Goal: Task Accomplishment & Management: Use online tool/utility

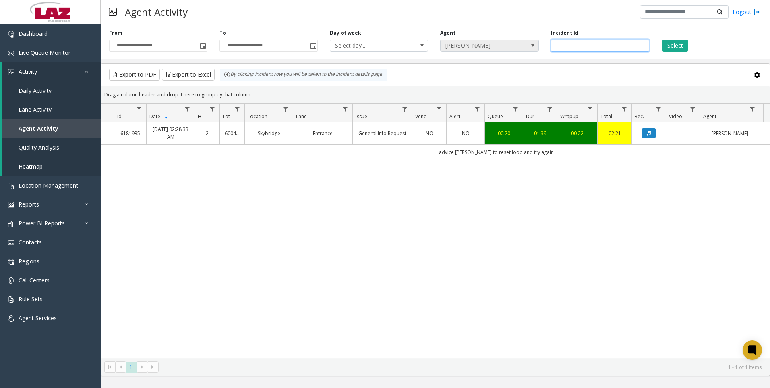
drag, startPoint x: 584, startPoint y: 42, endPoint x: 532, endPoint y: 51, distance: 52.7
click at [532, 51] on div "**********" at bounding box center [436, 40] width 670 height 38
click at [532, 51] on span "[PERSON_NAME]" at bounding box center [489, 45] width 98 height 12
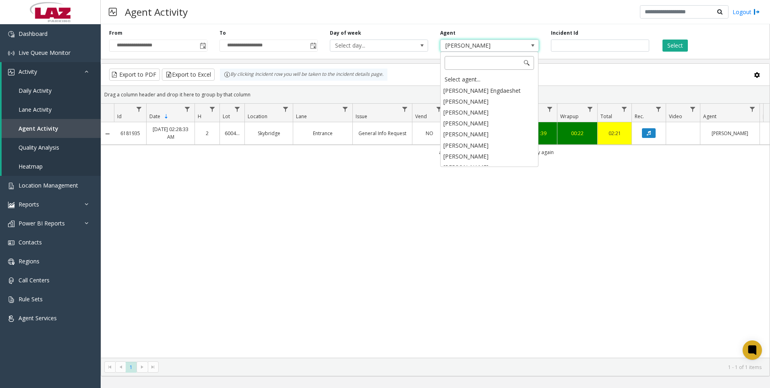
scroll to position [4073, 0]
click at [506, 81] on div "Select agent..." at bounding box center [490, 79] width 96 height 11
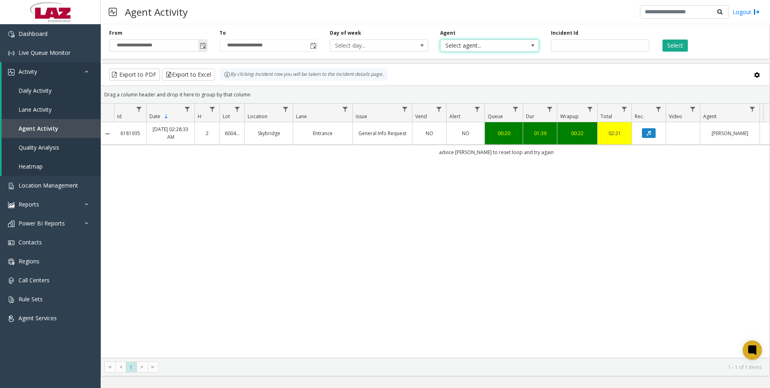
click at [200, 50] on span "Toggle popup" at bounding box center [202, 45] width 9 height 13
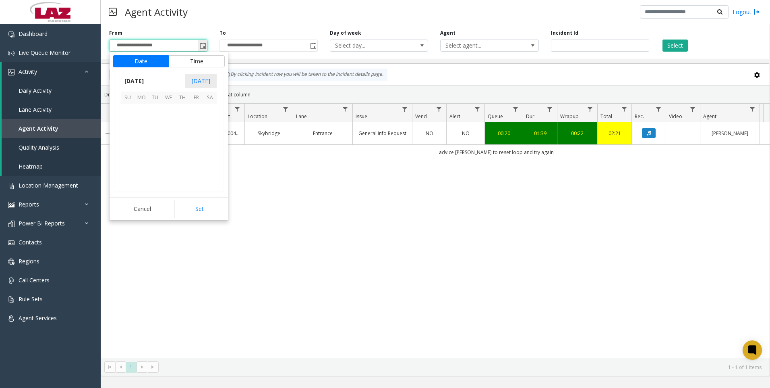
scroll to position [144711, 0]
click at [143, 85] on span "[DATE]" at bounding box center [134, 81] width 27 height 12
click at [131, 139] on span "Sep" at bounding box center [130, 136] width 19 height 19
click at [197, 209] on button "Set" at bounding box center [199, 209] width 51 height 18
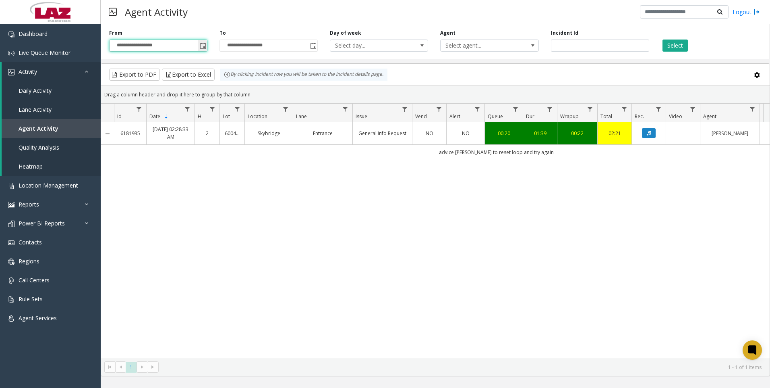
click at [205, 45] on span "Toggle popup" at bounding box center [203, 46] width 6 height 6
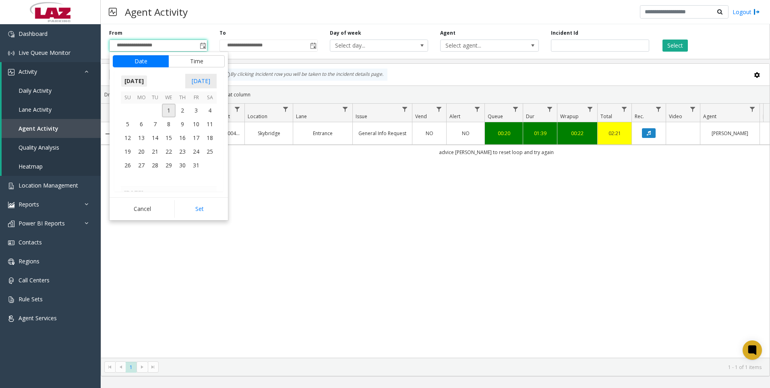
click at [143, 85] on span "[DATE]" at bounding box center [134, 81] width 27 height 12
click at [129, 134] on span "Sep" at bounding box center [130, 136] width 19 height 19
click at [195, 150] on span "26" at bounding box center [196, 152] width 14 height 14
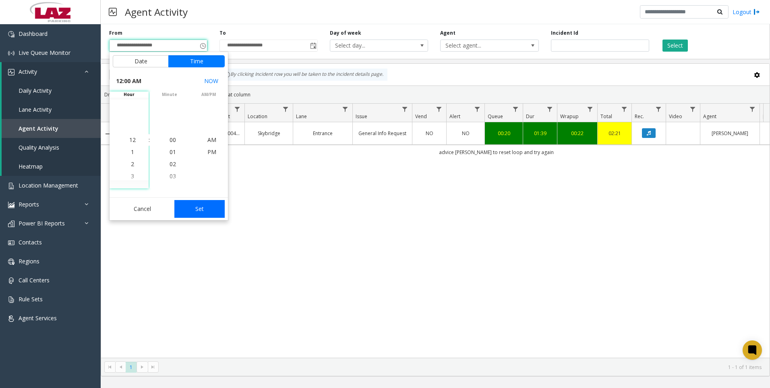
click at [201, 214] on button "Set" at bounding box center [199, 209] width 51 height 18
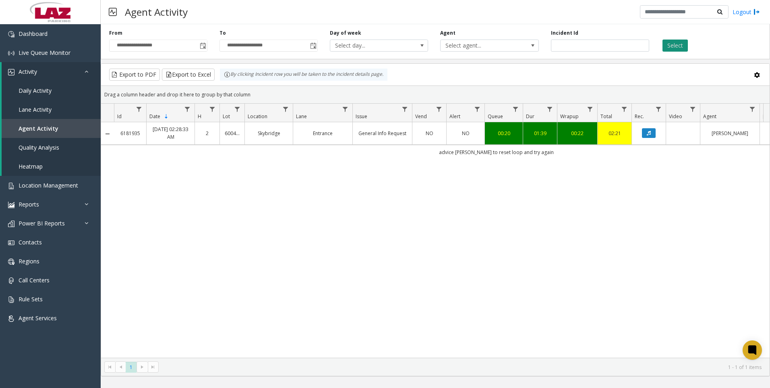
click at [687, 49] on button "Select" at bounding box center [675, 45] width 25 height 12
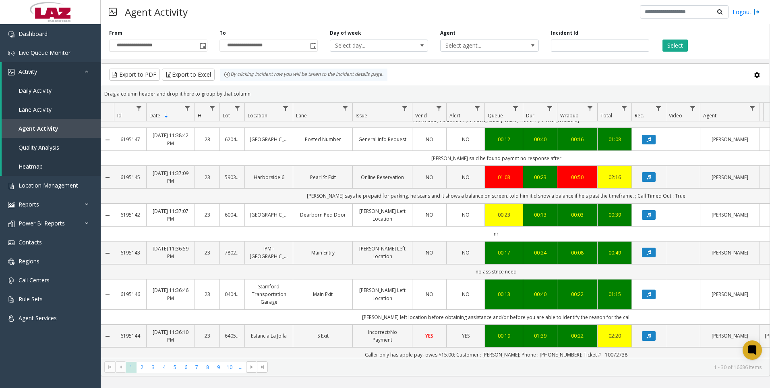
scroll to position [917, 0]
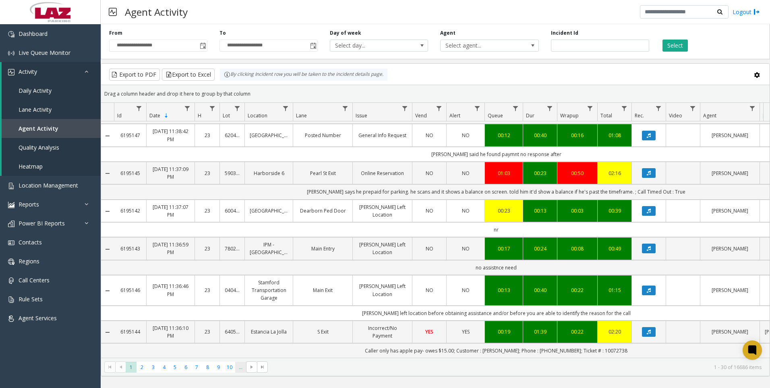
click at [241, 367] on span "..." at bounding box center [240, 366] width 11 height 11
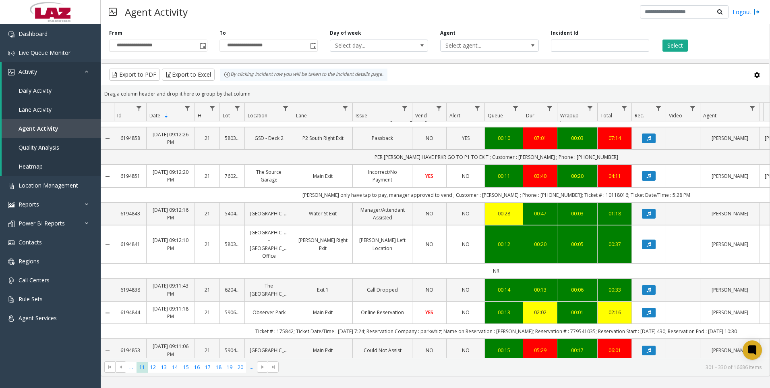
scroll to position [895, 0]
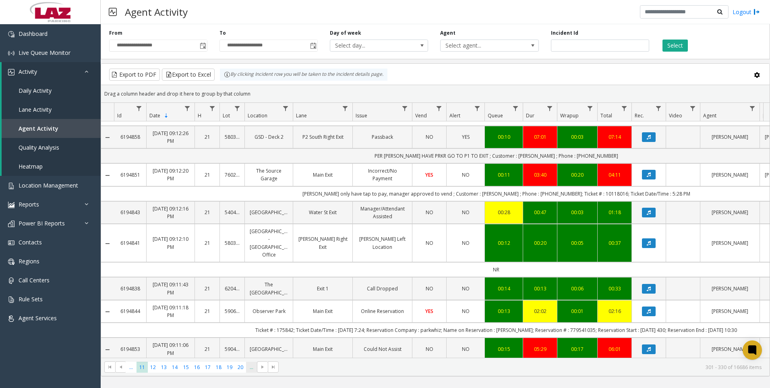
click at [255, 366] on span "..." at bounding box center [251, 366] width 11 height 11
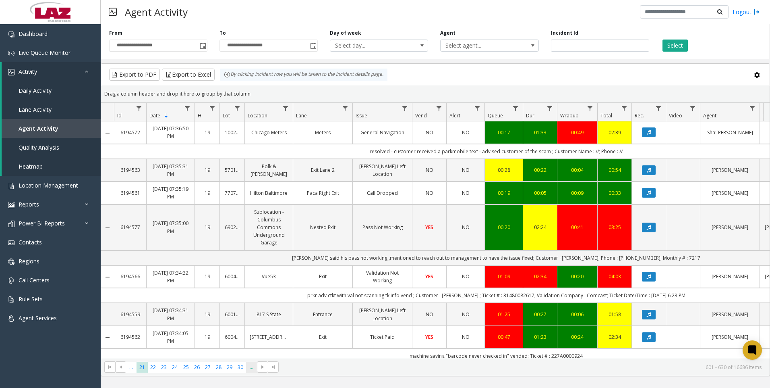
click at [249, 367] on span "..." at bounding box center [251, 366] width 11 height 11
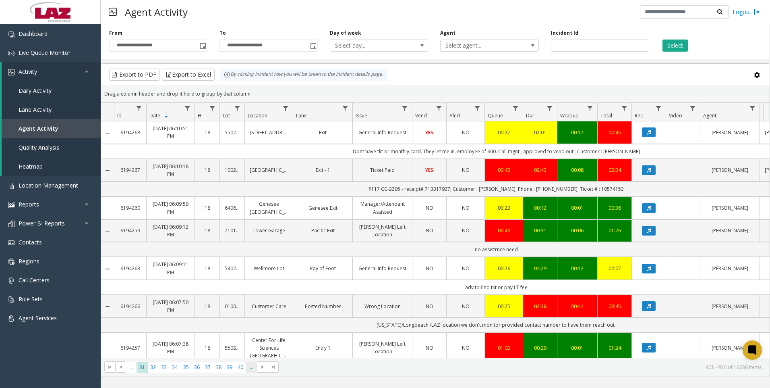
click at [249, 367] on span "..." at bounding box center [251, 366] width 11 height 11
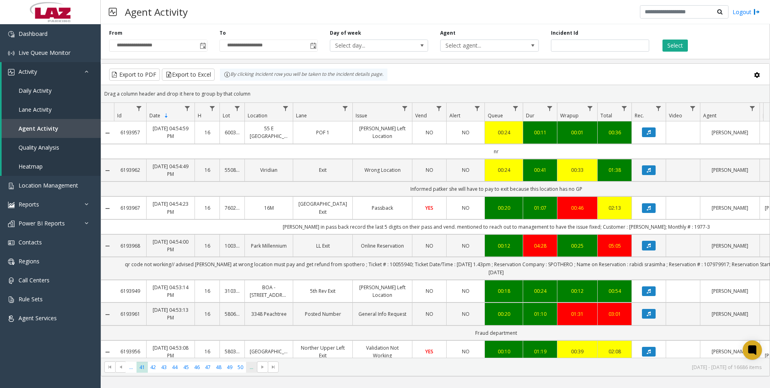
click at [249, 367] on span "..." at bounding box center [251, 366] width 11 height 11
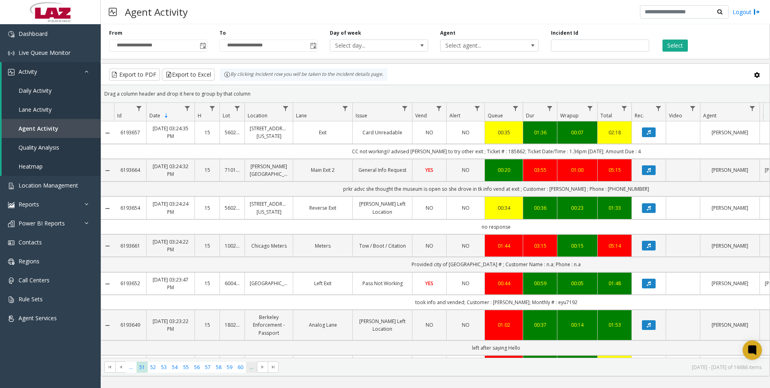
click at [249, 367] on span "..." at bounding box center [251, 366] width 11 height 11
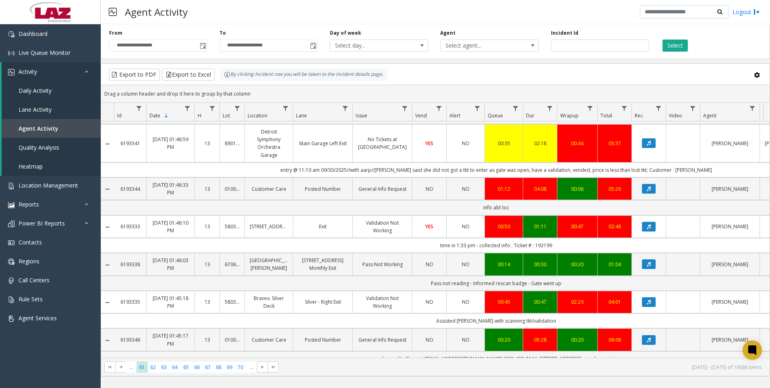
scroll to position [880, 0]
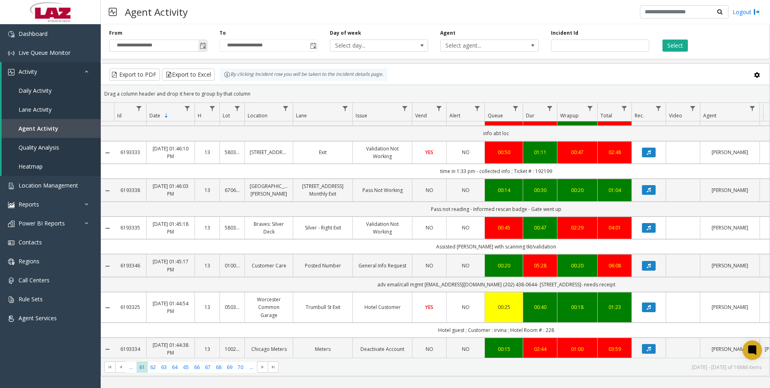
click at [200, 47] on span "Toggle popup" at bounding box center [203, 46] width 6 height 6
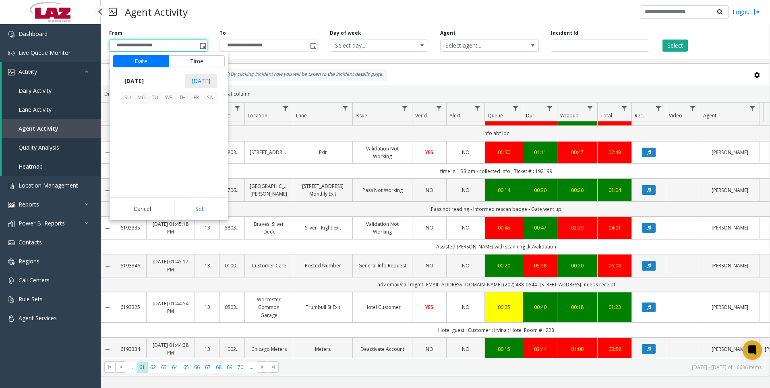
scroll to position [144711, 0]
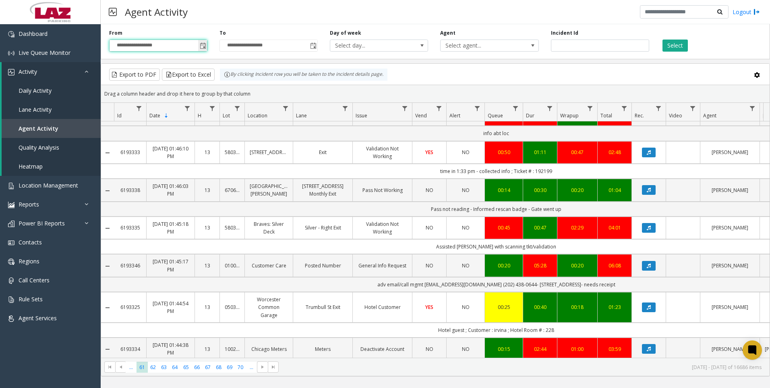
click at [205, 48] on span "Toggle popup" at bounding box center [203, 46] width 6 height 6
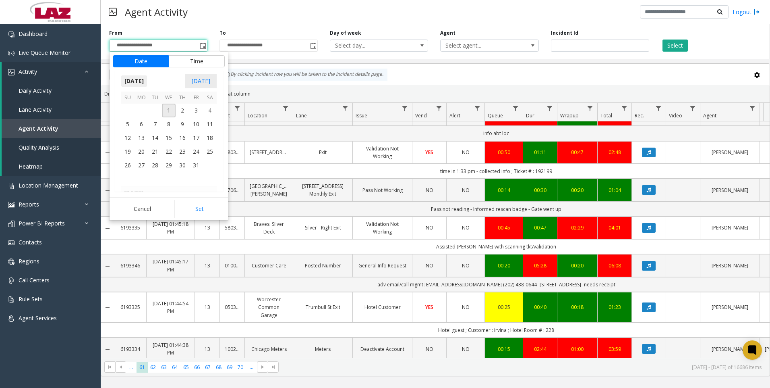
click at [133, 81] on span "[DATE]" at bounding box center [134, 81] width 27 height 12
click at [188, 122] on span "Aug" at bounding box center [188, 117] width 19 height 19
click at [194, 105] on span "1" at bounding box center [196, 111] width 14 height 14
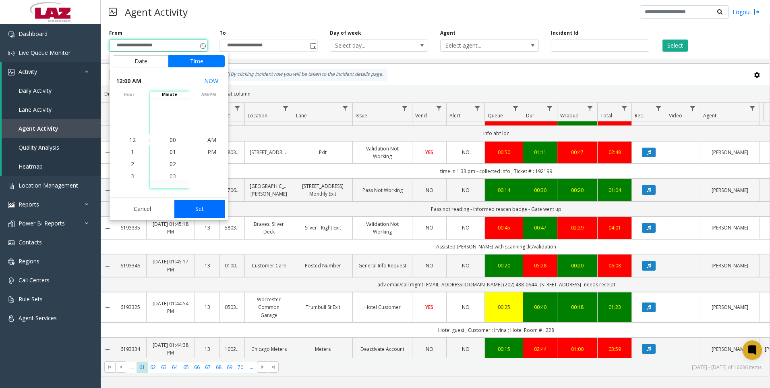
click at [202, 206] on button "Set" at bounding box center [199, 209] width 51 height 18
type input "**********"
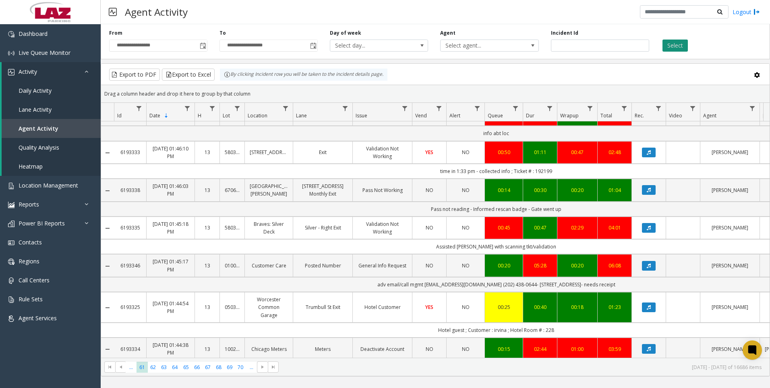
click at [673, 46] on button "Select" at bounding box center [675, 45] width 25 height 12
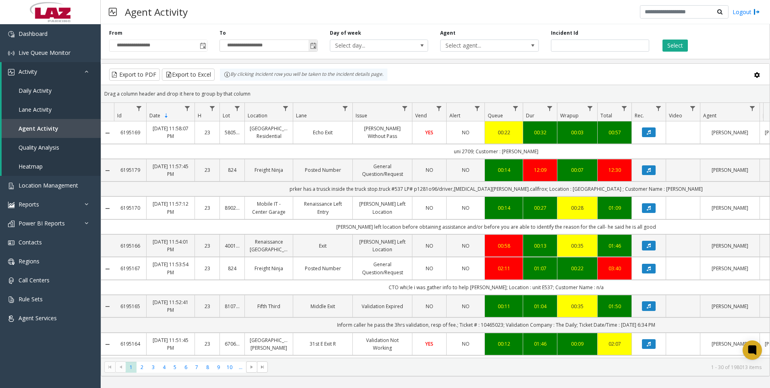
click at [315, 44] on span "Toggle popup" at bounding box center [313, 46] width 6 height 6
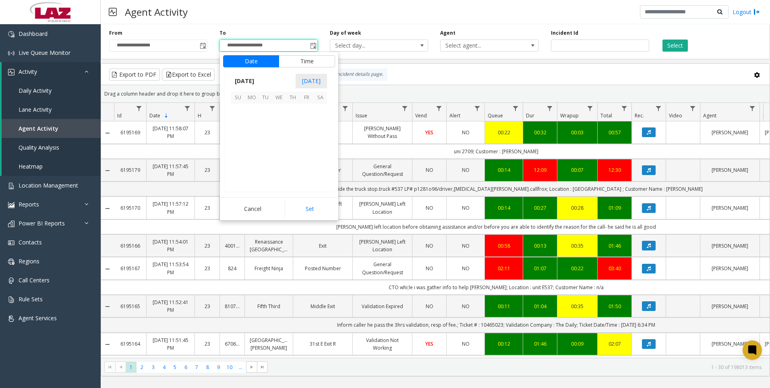
scroll to position [12, 0]
click at [258, 83] on span "[DATE]" at bounding box center [244, 81] width 27 height 12
click at [304, 120] on span "Aug" at bounding box center [298, 117] width 19 height 19
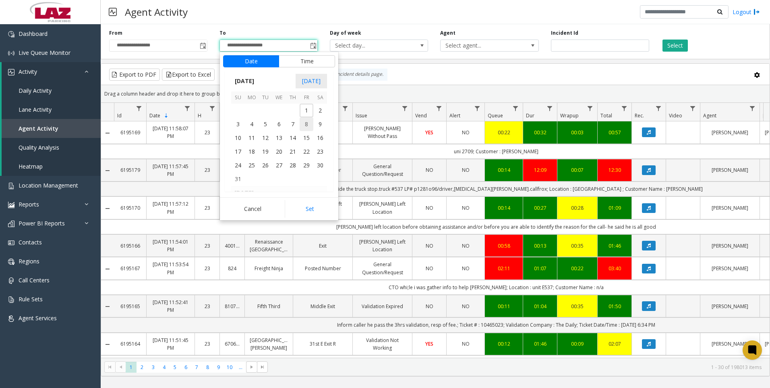
click at [302, 121] on span "8" at bounding box center [307, 124] width 14 height 14
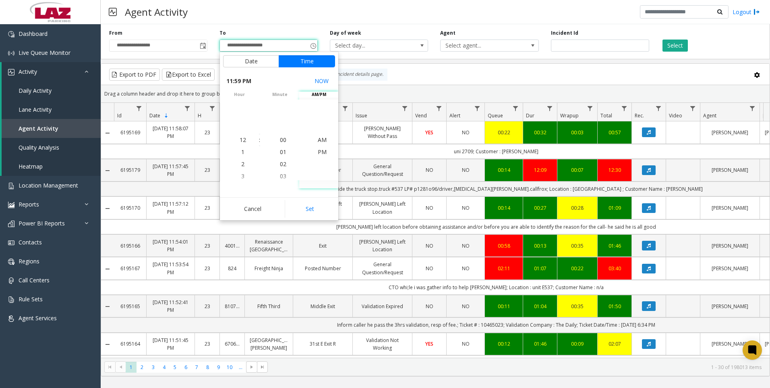
scroll to position [12, 0]
click at [313, 212] on button "Set" at bounding box center [310, 209] width 51 height 18
type input "**********"
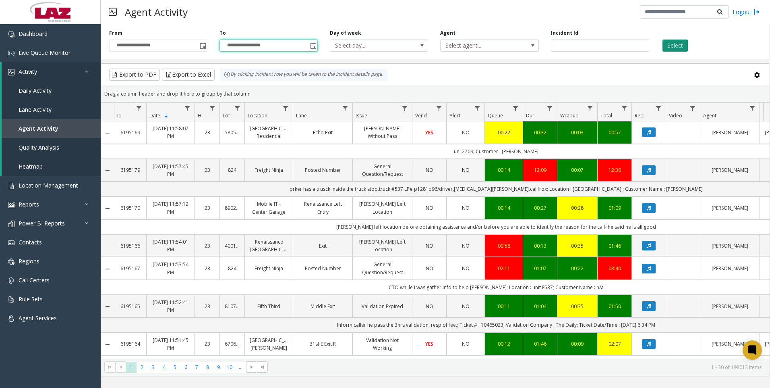
click at [668, 43] on button "Select" at bounding box center [675, 45] width 25 height 12
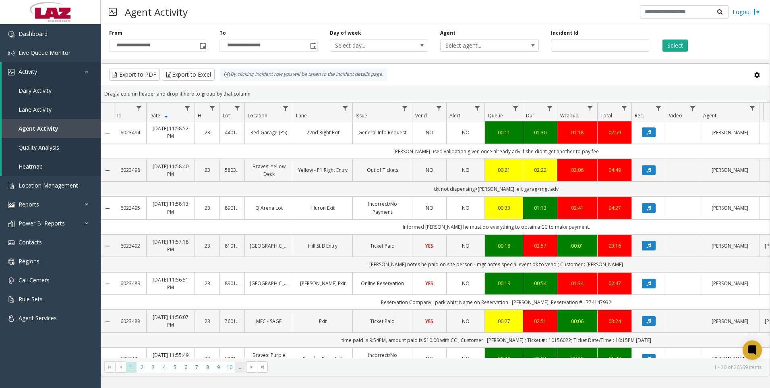
click at [242, 366] on span "..." at bounding box center [240, 366] width 11 height 11
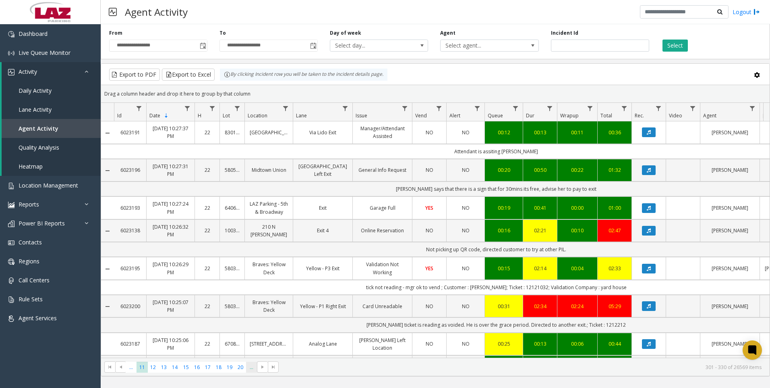
click at [249, 366] on span "..." at bounding box center [251, 366] width 11 height 11
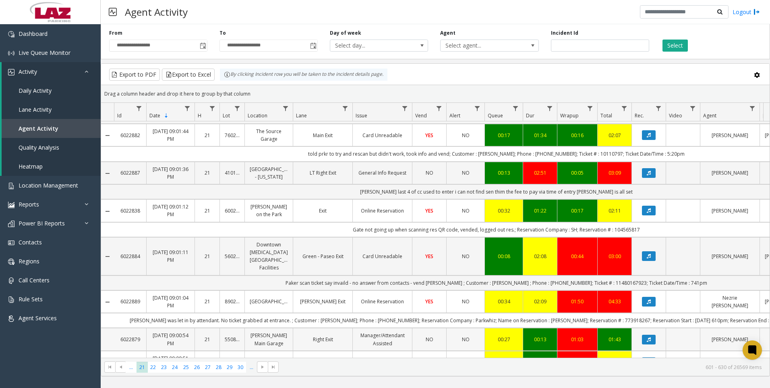
scroll to position [403, 0]
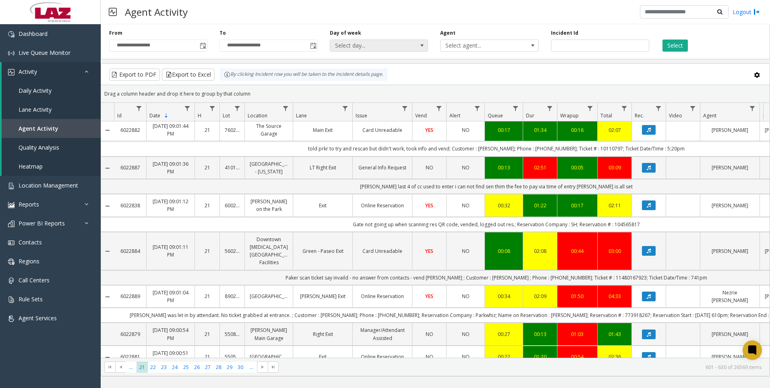
click at [469, 43] on span "Select agent..." at bounding box center [480, 45] width 78 height 11
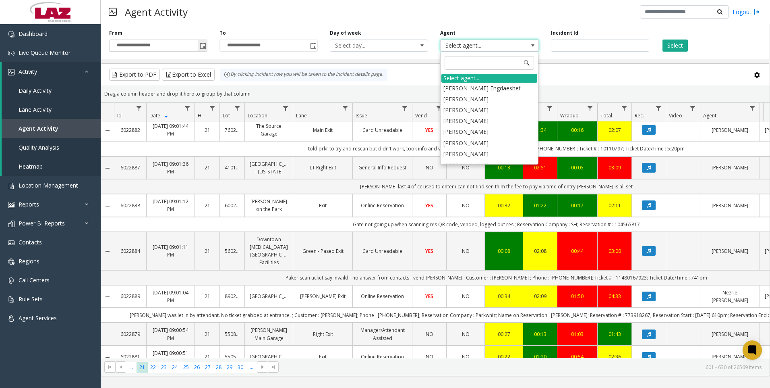
drag, startPoint x: 203, startPoint y: 51, endPoint x: 206, endPoint y: 42, distance: 9.6
click at [203, 48] on span "Toggle popup" at bounding box center [202, 45] width 9 height 13
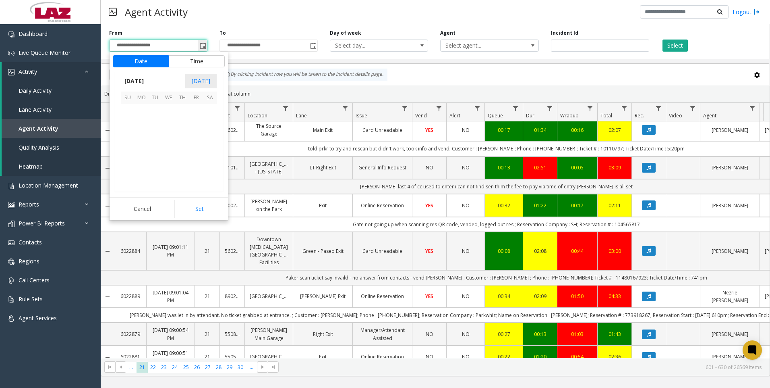
scroll to position [144711, 0]
click at [146, 81] on span "[DATE]" at bounding box center [134, 81] width 27 height 12
click at [151, 120] on span "Jun" at bounding box center [149, 117] width 19 height 19
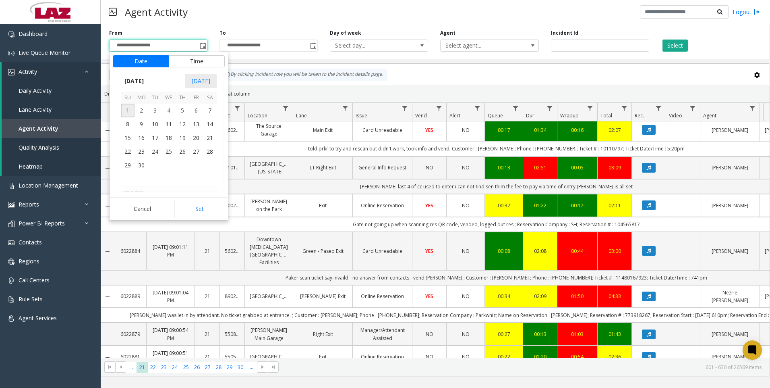
click at [130, 111] on span "1" at bounding box center [128, 111] width 14 height 14
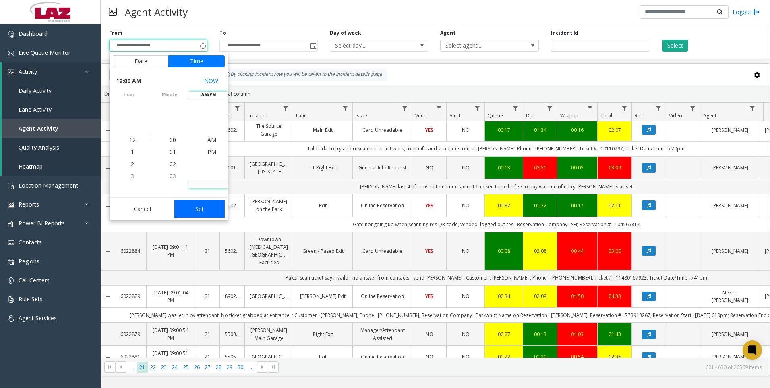
click at [204, 209] on button "Set" at bounding box center [199, 209] width 51 height 18
type input "**********"
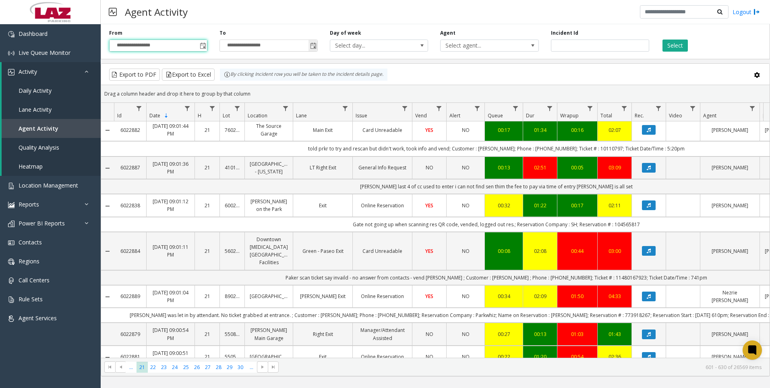
click at [313, 44] on span "Toggle popup" at bounding box center [313, 46] width 6 height 6
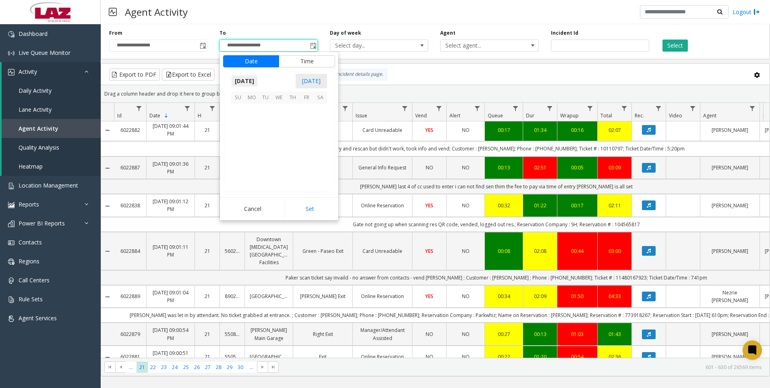
scroll to position [12, 0]
click at [250, 85] on span "[DATE]" at bounding box center [244, 81] width 27 height 12
drag, startPoint x: 264, startPoint y: 122, endPoint x: 266, endPoint y: 139, distance: 17.0
click at [265, 122] on span "Jun" at bounding box center [260, 117] width 19 height 19
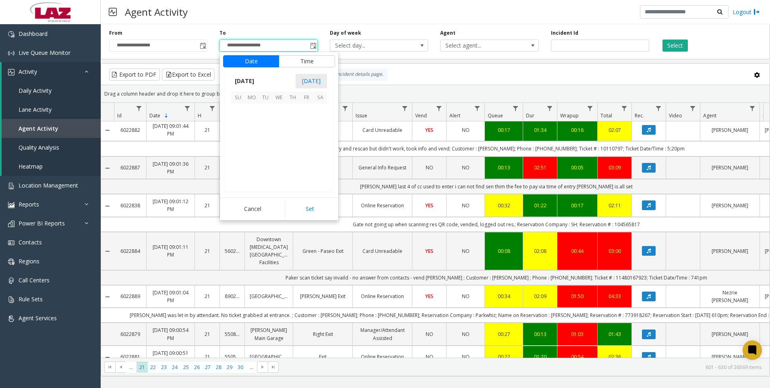
scroll to position [144328, 0]
click at [301, 109] on span "6" at bounding box center [307, 111] width 14 height 14
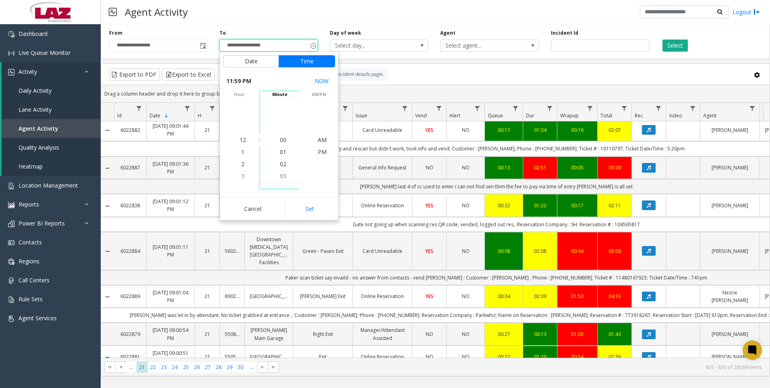
scroll to position [12, 0]
click at [318, 203] on button "Set" at bounding box center [310, 209] width 51 height 18
type input "**********"
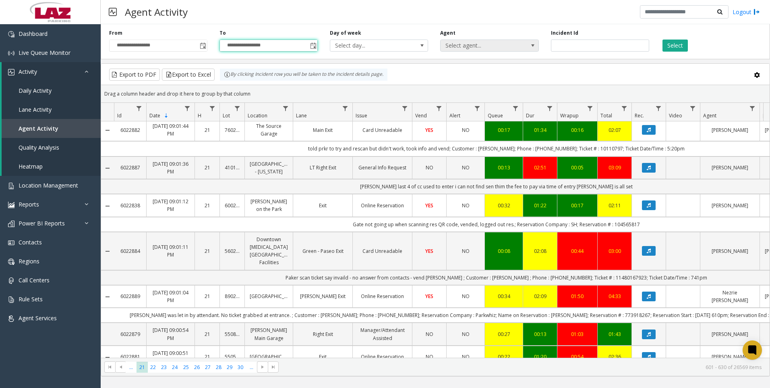
click at [474, 48] on span "Select agent..." at bounding box center [480, 45] width 78 height 11
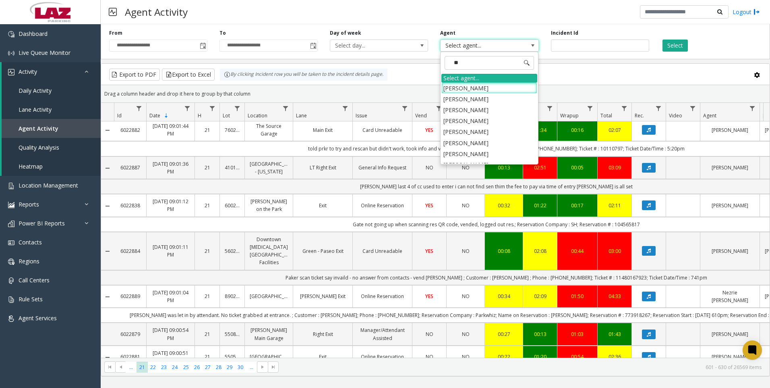
type input "***"
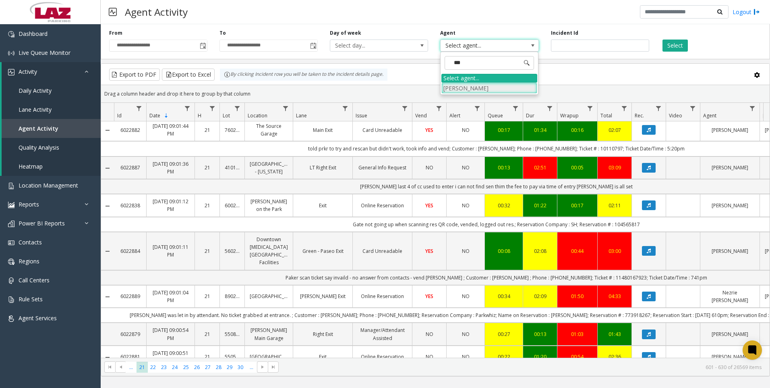
click at [462, 90] on li "[PERSON_NAME]" at bounding box center [490, 88] width 96 height 11
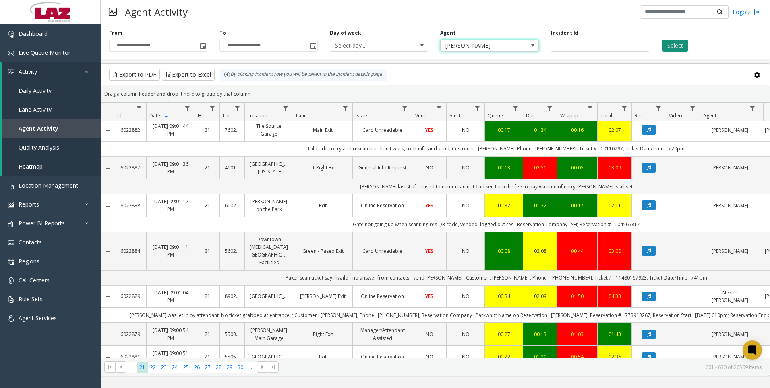
click at [672, 46] on button "Select" at bounding box center [675, 45] width 25 height 12
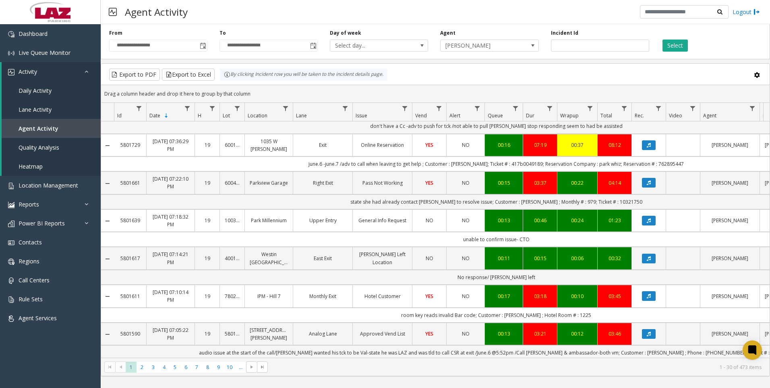
scroll to position [910, 0]
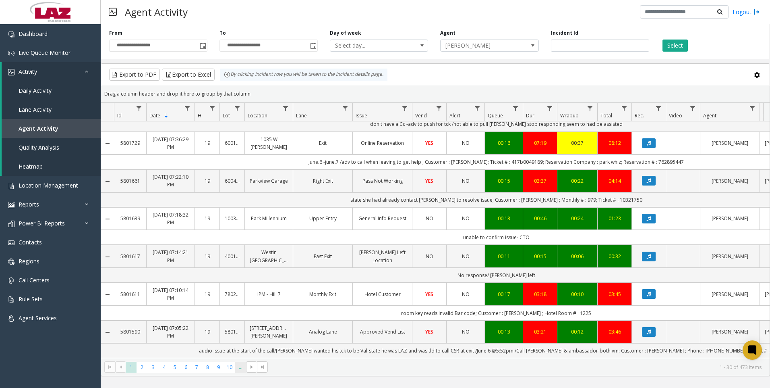
click at [239, 365] on span "..." at bounding box center [240, 366] width 11 height 11
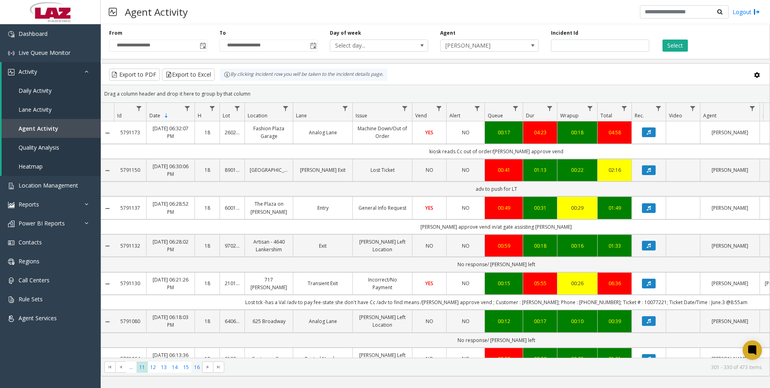
click at [197, 367] on span "16" at bounding box center [196, 366] width 11 height 11
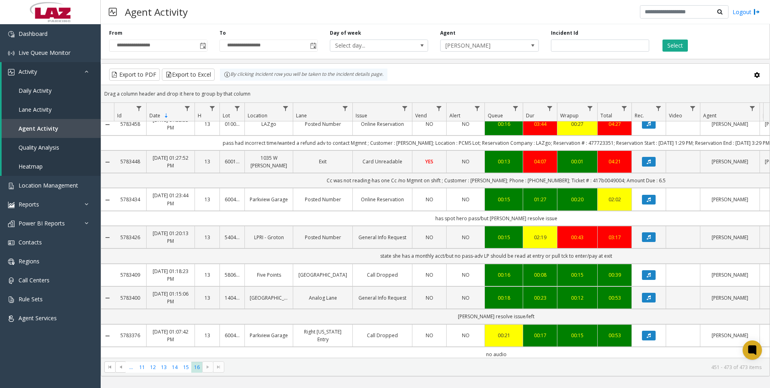
scroll to position [614, 0]
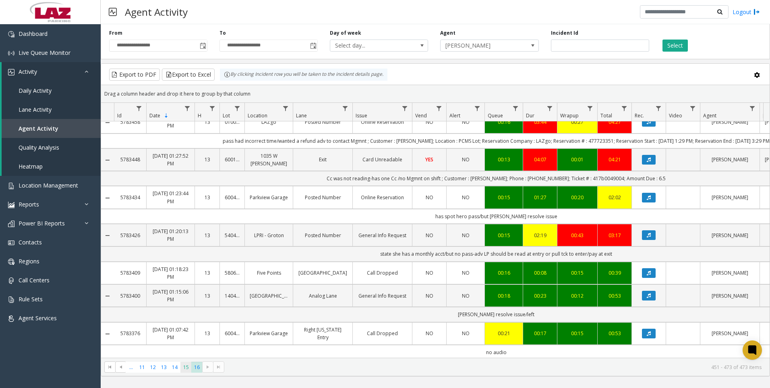
click at [187, 368] on span "15" at bounding box center [186, 366] width 11 height 11
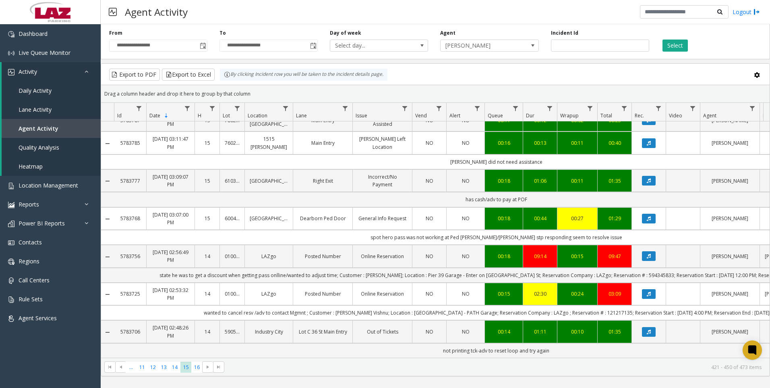
scroll to position [863, 0]
click at [173, 367] on span "14" at bounding box center [175, 366] width 11 height 11
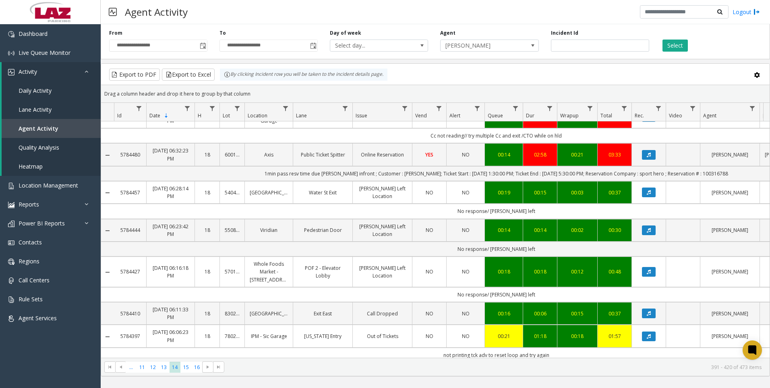
scroll to position [604, 0]
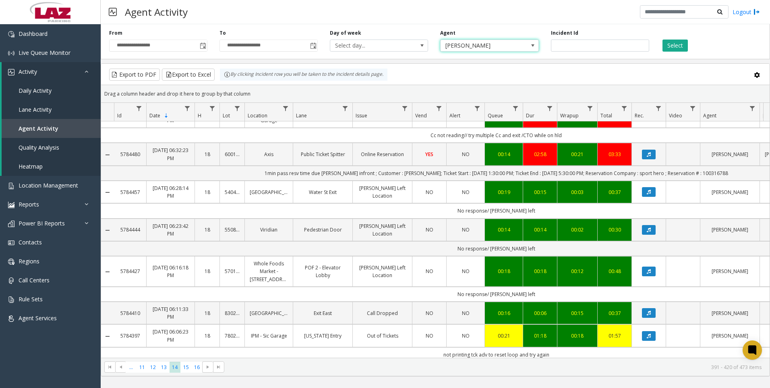
click at [514, 40] on span "[PERSON_NAME]" at bounding box center [480, 45] width 78 height 11
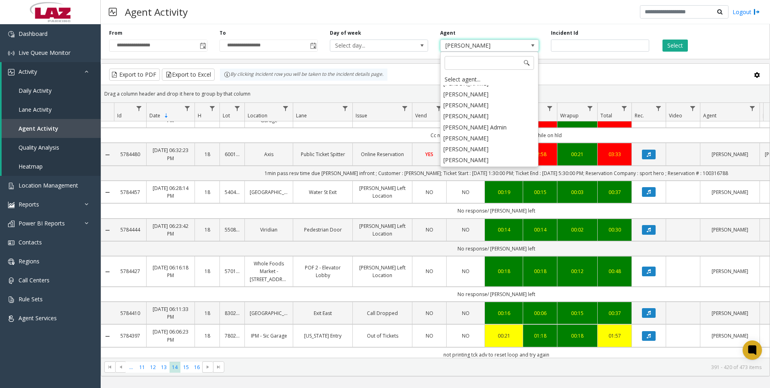
scroll to position [4263, 0]
click at [487, 169] on li "[PERSON_NAME]" at bounding box center [490, 174] width 96 height 11
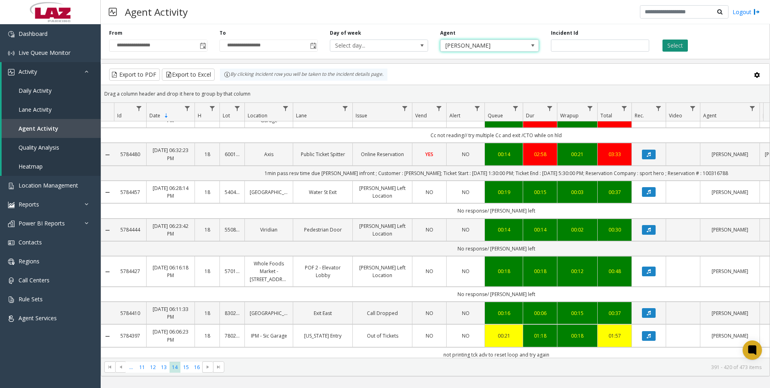
click at [667, 45] on button "Select" at bounding box center [675, 45] width 25 height 12
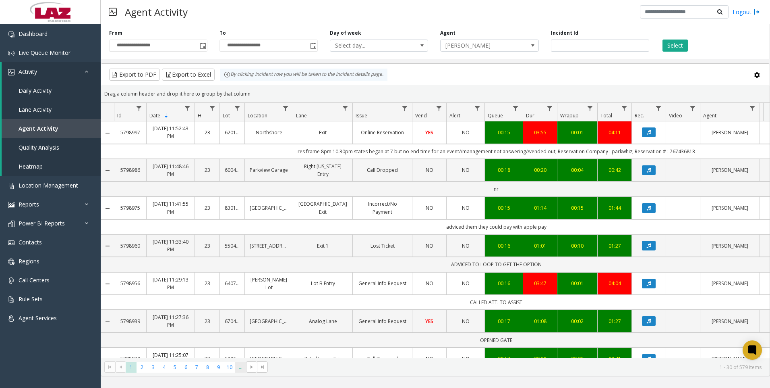
click at [241, 370] on span "..." at bounding box center [240, 366] width 11 height 11
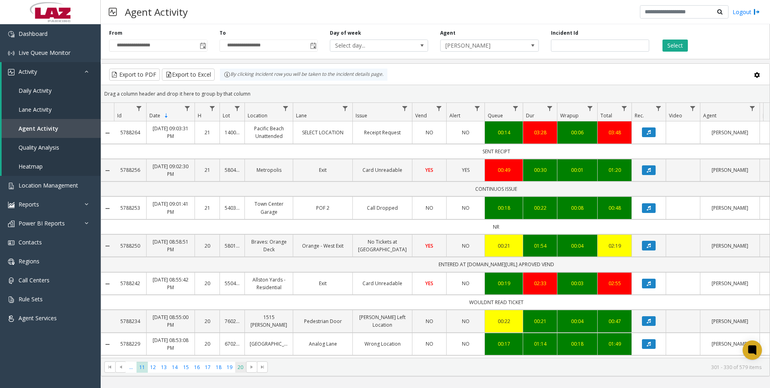
click at [241, 371] on span "20" at bounding box center [240, 366] width 11 height 11
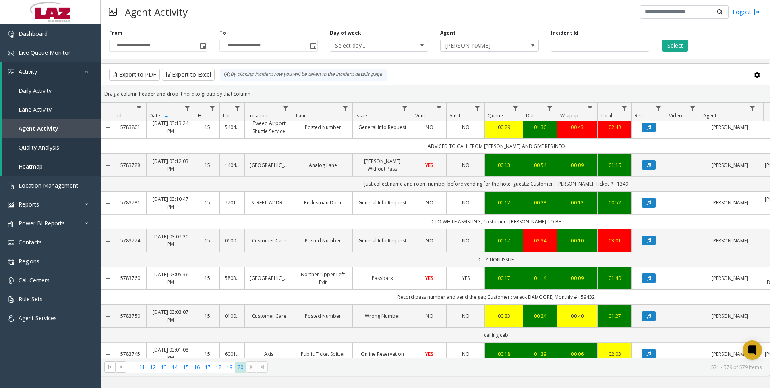
scroll to position [108, 0]
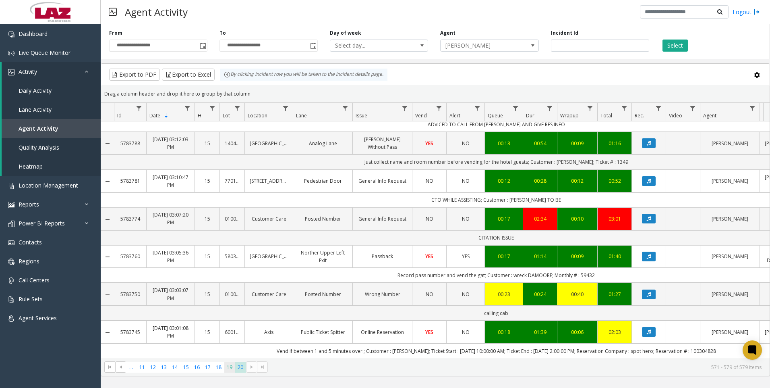
click at [230, 372] on span "19" at bounding box center [229, 366] width 11 height 11
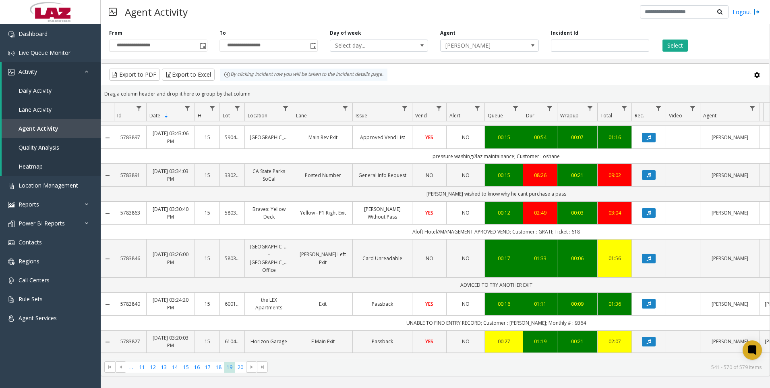
scroll to position [849, 0]
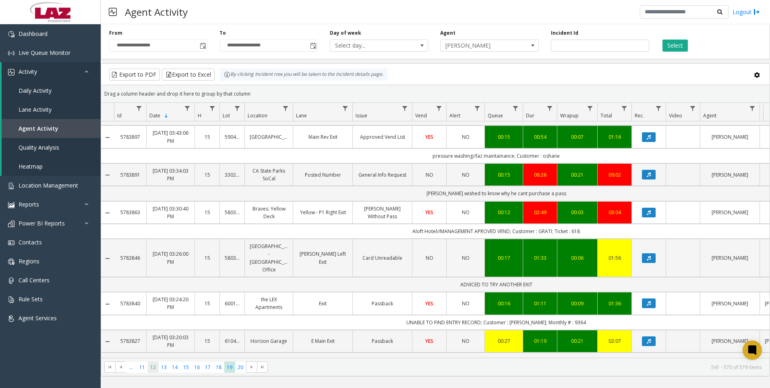
click at [152, 364] on span "12" at bounding box center [153, 366] width 11 height 11
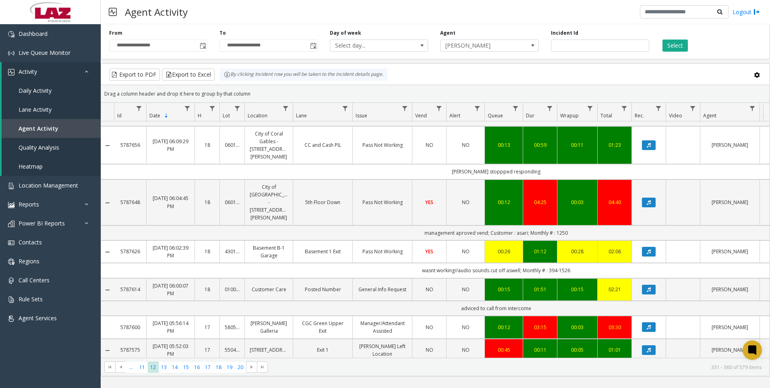
scroll to position [932, 0]
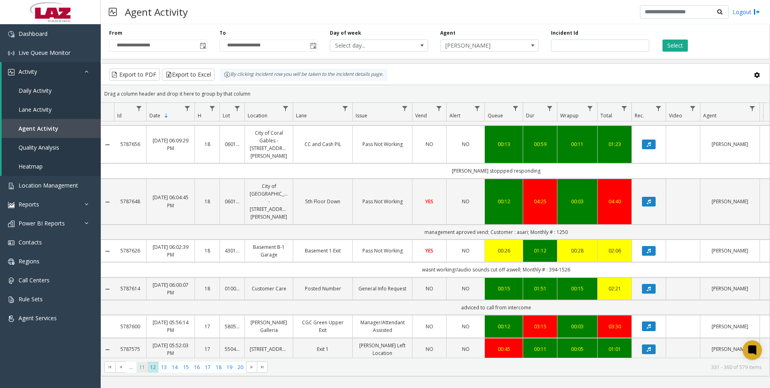
click at [141, 364] on span "11" at bounding box center [142, 366] width 11 height 11
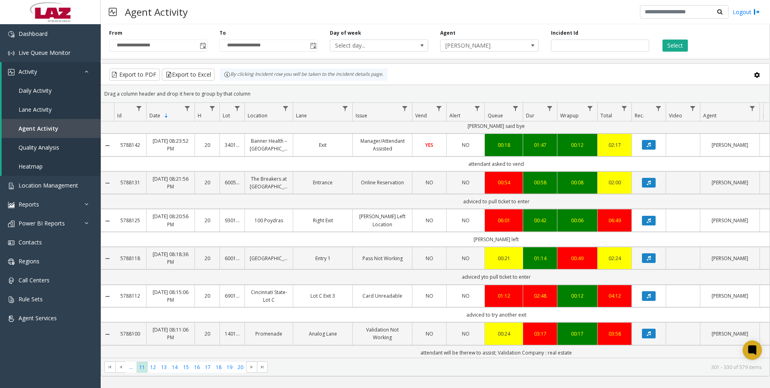
scroll to position [774, 0]
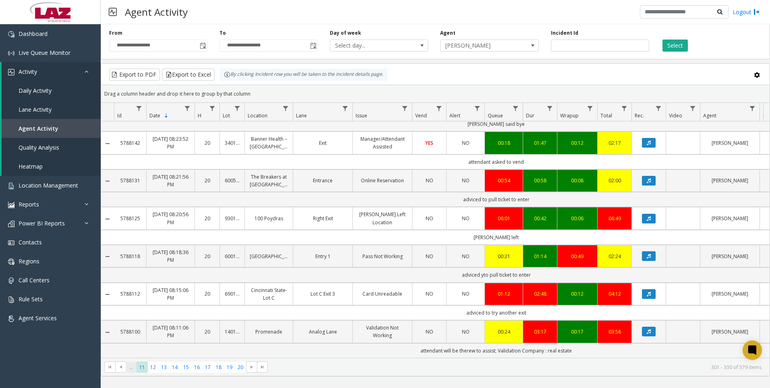
click at [133, 363] on span "..." at bounding box center [131, 366] width 11 height 11
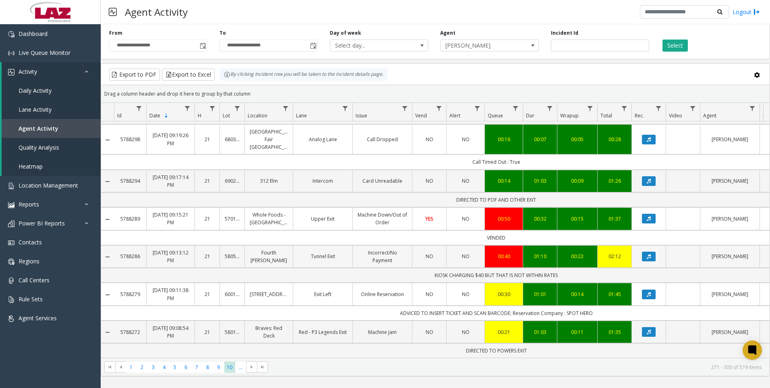
scroll to position [841, 0]
click at [128, 365] on span "1" at bounding box center [131, 366] width 11 height 11
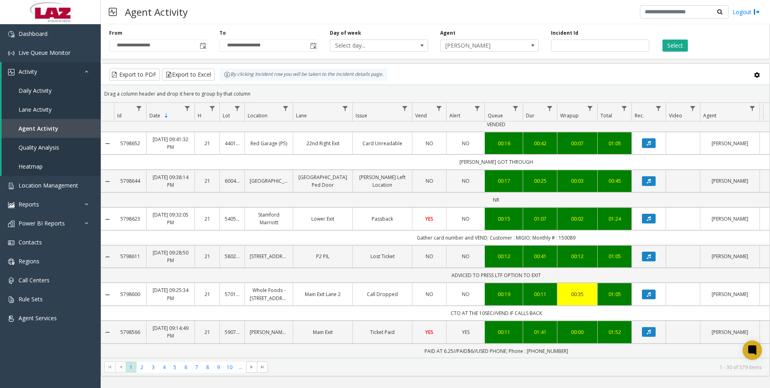
scroll to position [909, 0]
click at [521, 46] on span "[PERSON_NAME]" at bounding box center [489, 45] width 98 height 12
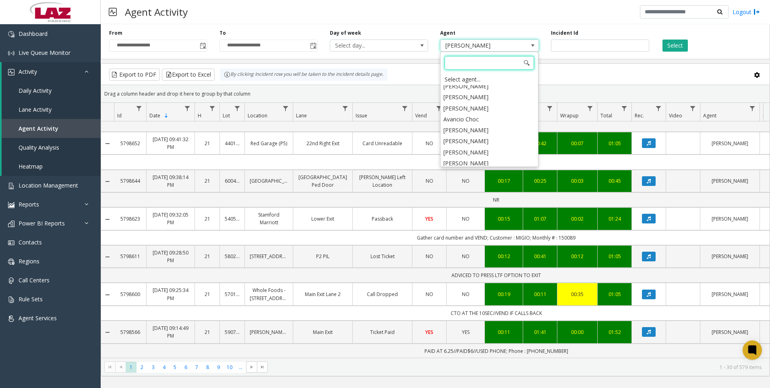
scroll to position [4467, 0]
click at [490, 162] on li "[PERSON_NAME]" at bounding box center [490, 167] width 96 height 11
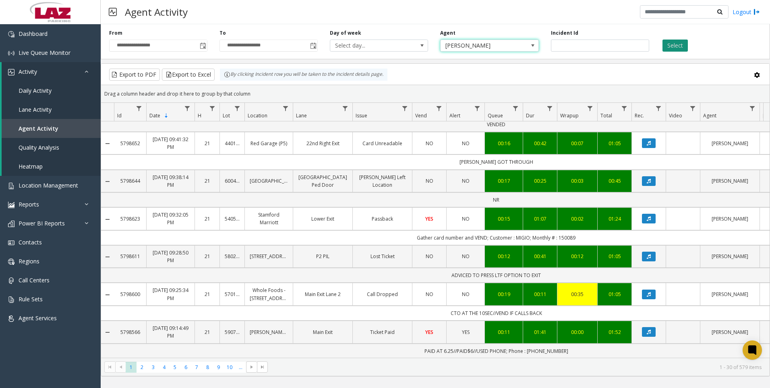
click at [666, 48] on button "Select" at bounding box center [675, 45] width 25 height 12
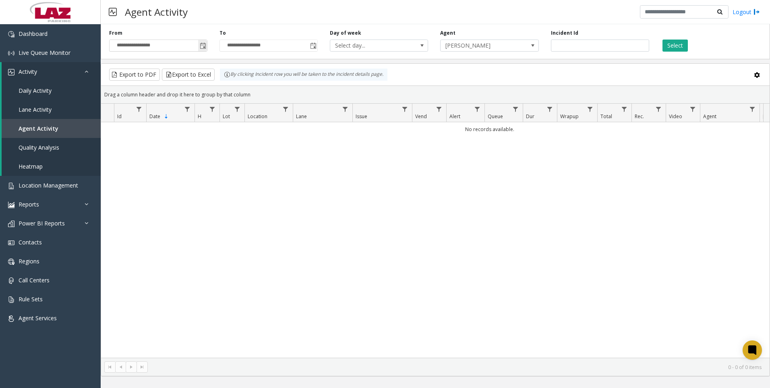
click at [199, 52] on div "**********" at bounding box center [436, 40] width 670 height 38
click at [502, 48] on span "[PERSON_NAME]" at bounding box center [480, 45] width 78 height 11
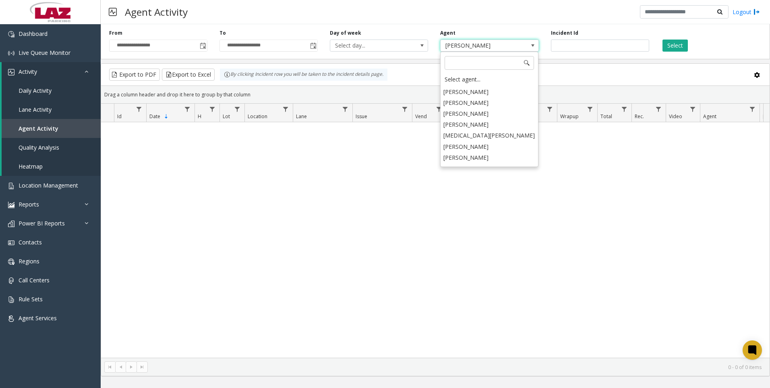
scroll to position [4273, 0]
click at [482, 148] on li "[PERSON_NAME]" at bounding box center [490, 153] width 96 height 11
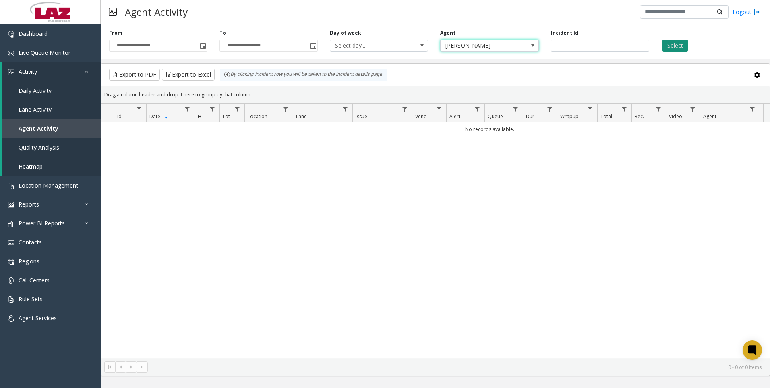
click at [664, 46] on button "Select" at bounding box center [675, 45] width 25 height 12
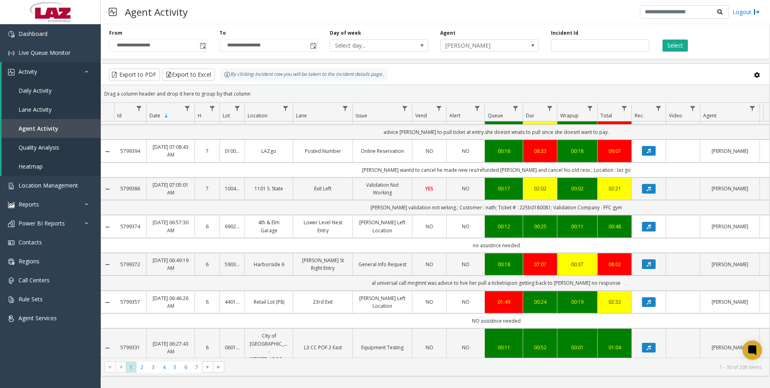
scroll to position [908, 0]
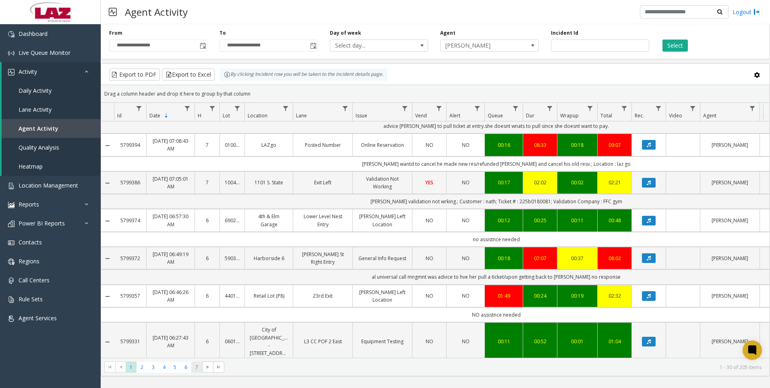
click at [195, 369] on span "7" at bounding box center [196, 366] width 11 height 11
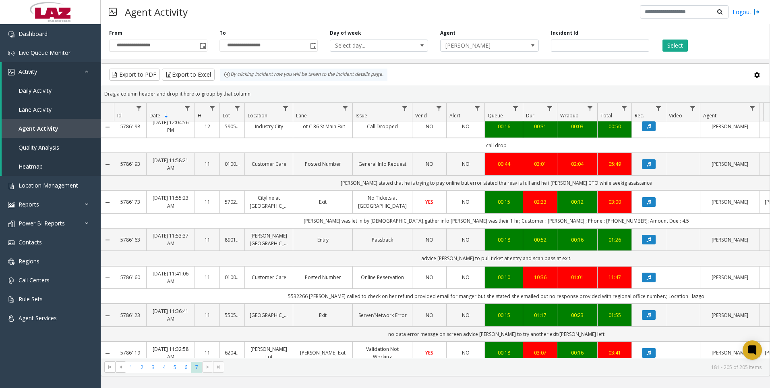
scroll to position [720, 0]
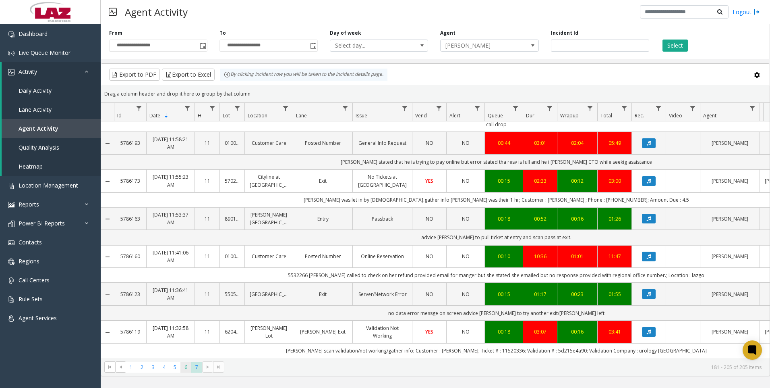
click at [183, 369] on span "6" at bounding box center [186, 366] width 11 height 11
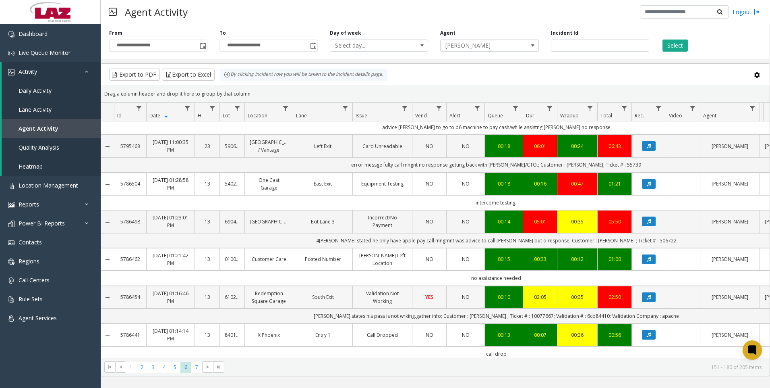
scroll to position [924, 0]
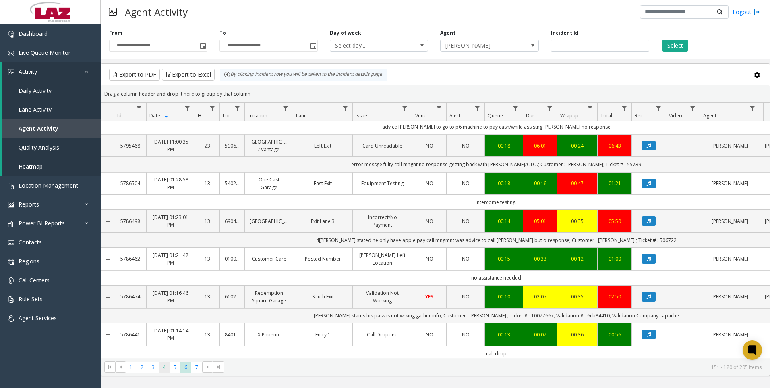
click at [168, 367] on span "4" at bounding box center [164, 366] width 11 height 11
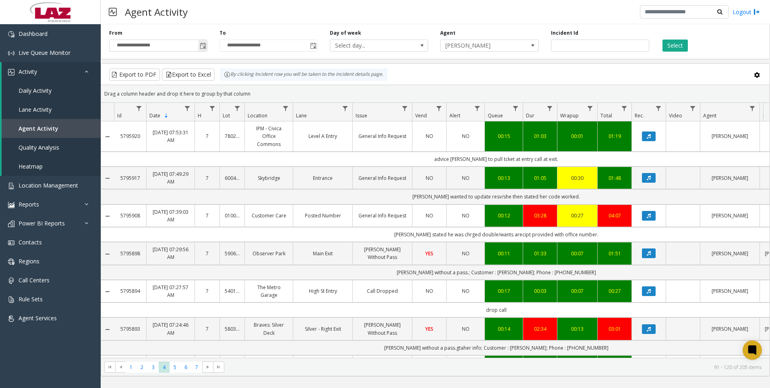
click at [204, 48] on span "Toggle popup" at bounding box center [203, 46] width 6 height 6
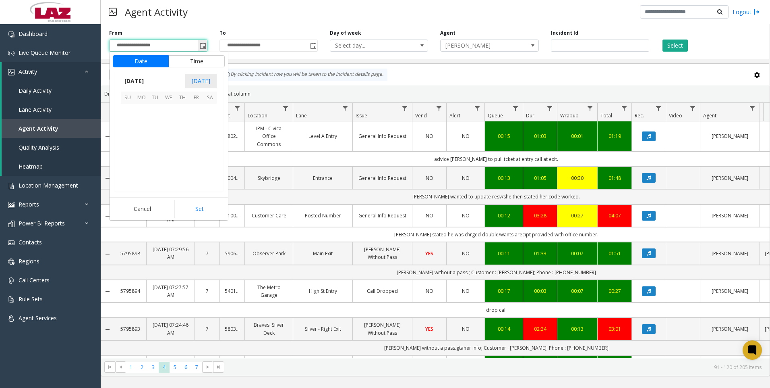
scroll to position [144711, 0]
click at [198, 212] on button "Set" at bounding box center [199, 209] width 51 height 18
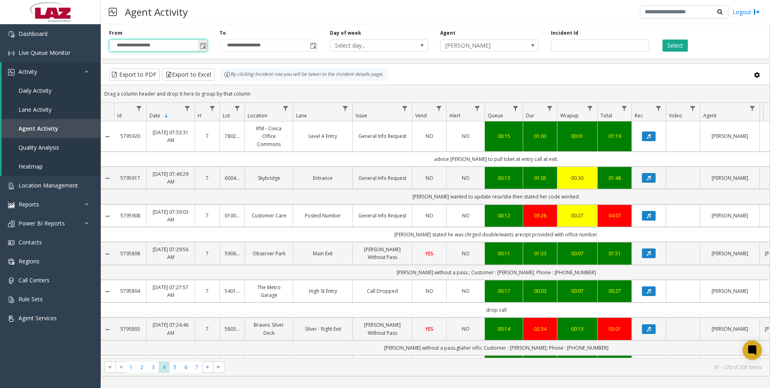
click at [202, 44] on span "Toggle popup" at bounding box center [203, 46] width 6 height 6
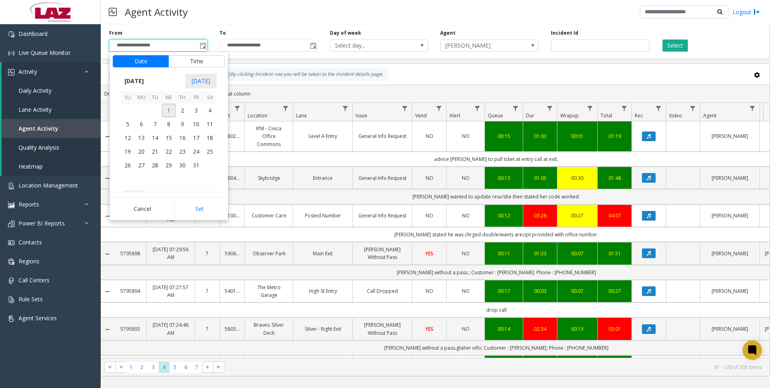
click at [170, 106] on span "1" at bounding box center [169, 111] width 14 height 14
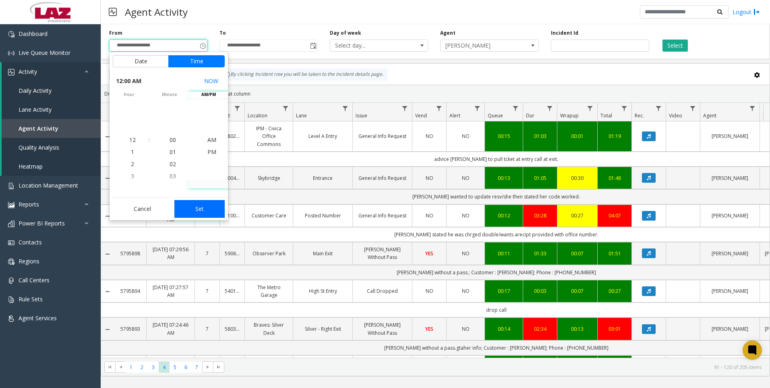
click at [192, 213] on button "Set" at bounding box center [199, 209] width 51 height 18
type input "**********"
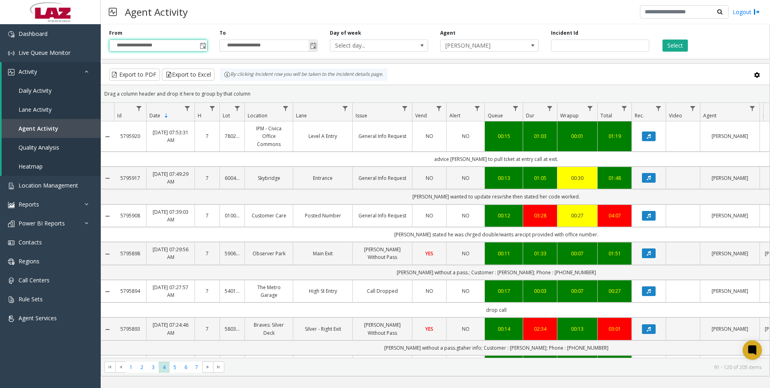
click at [307, 50] on input "**********" at bounding box center [269, 45] width 98 height 11
click at [310, 46] on span "Toggle popup" at bounding box center [313, 45] width 9 height 13
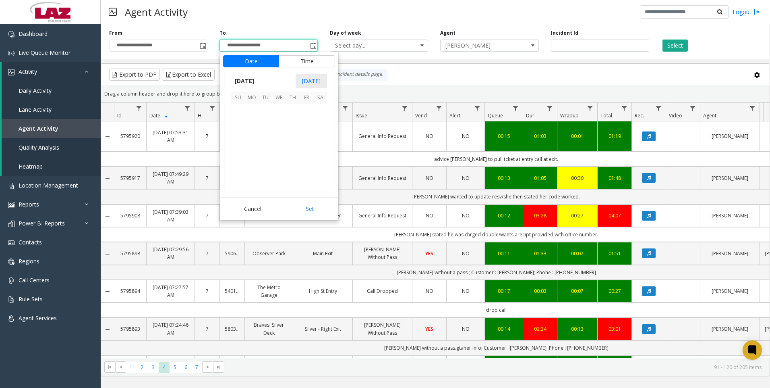
scroll to position [12, 0]
click at [277, 109] on span "1" at bounding box center [279, 111] width 14 height 14
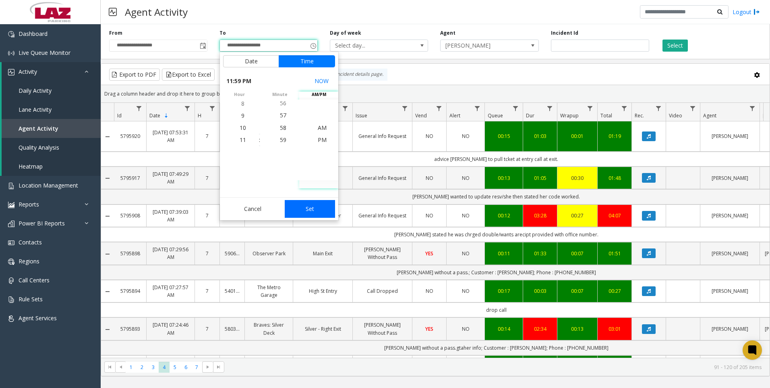
click at [312, 210] on button "Set" at bounding box center [310, 209] width 51 height 18
type input "**********"
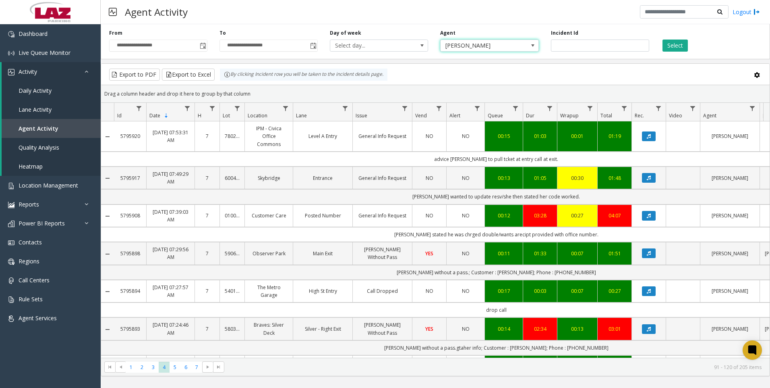
click at [482, 46] on span "[PERSON_NAME]" at bounding box center [480, 45] width 78 height 11
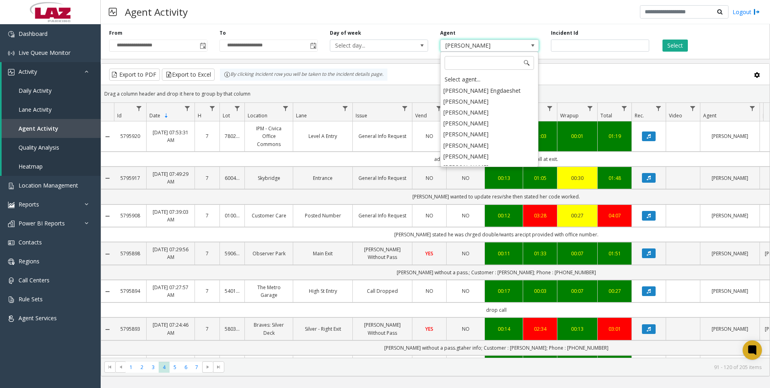
scroll to position [4226, 0]
click at [485, 79] on div "Select agent..." at bounding box center [490, 79] width 96 height 11
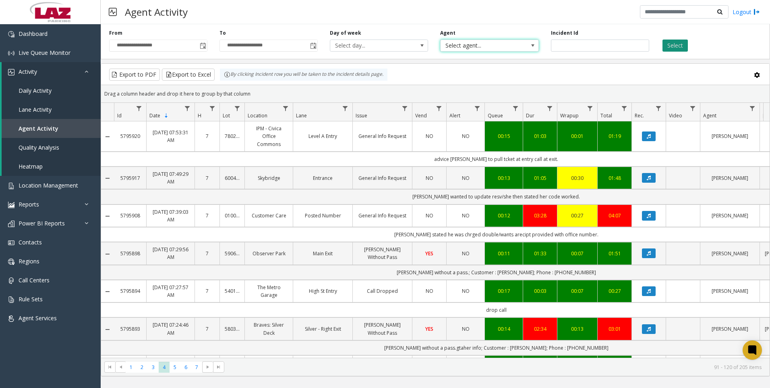
click at [681, 49] on button "Select" at bounding box center [675, 45] width 25 height 12
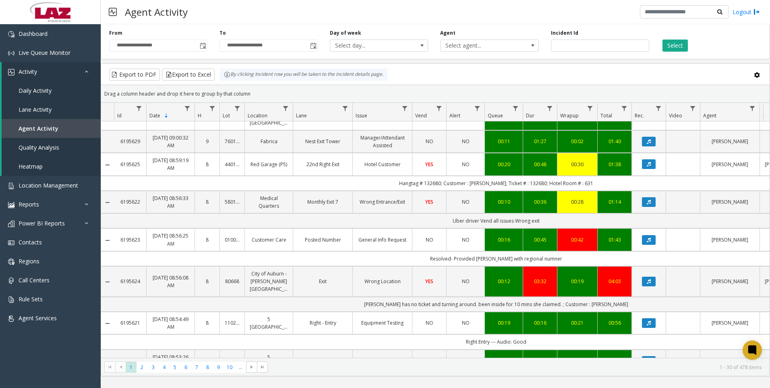
scroll to position [864, 0]
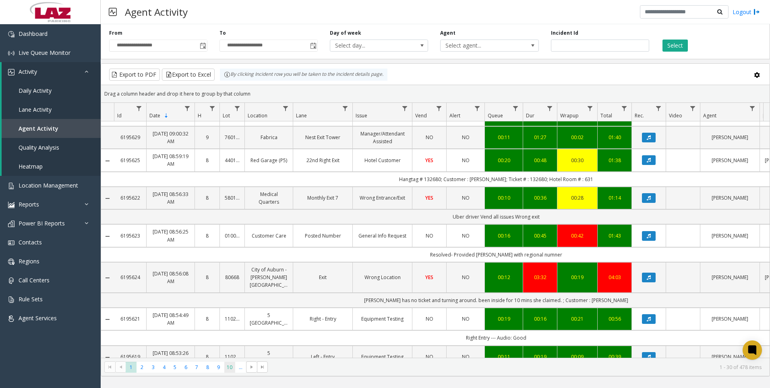
click at [232, 369] on span "10" at bounding box center [229, 366] width 11 height 11
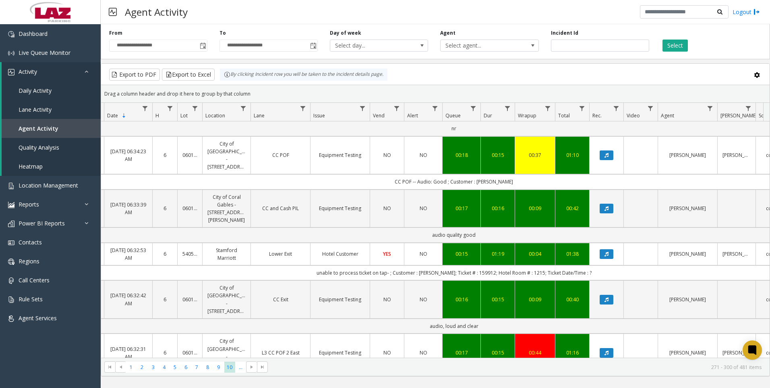
scroll to position [872, 42]
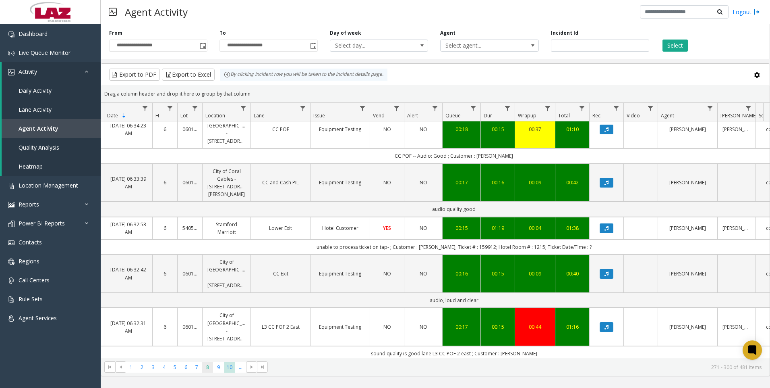
click at [210, 364] on span "8" at bounding box center [207, 366] width 11 height 11
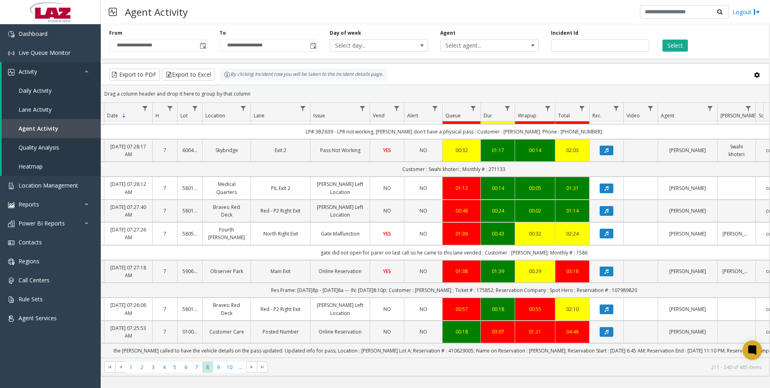
scroll to position [751, 42]
click at [229, 370] on span "10" at bounding box center [229, 366] width 11 height 11
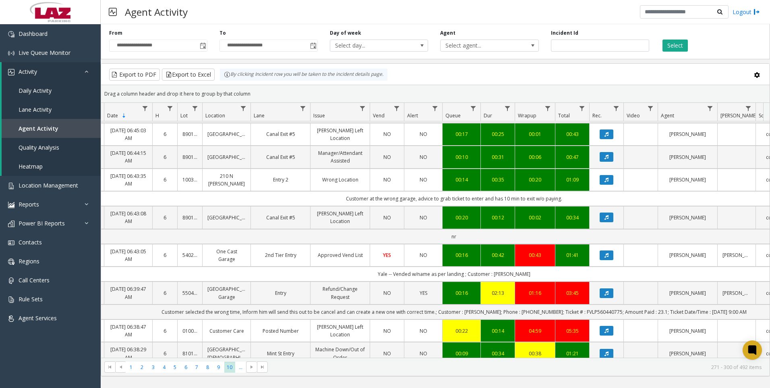
scroll to position [841, 42]
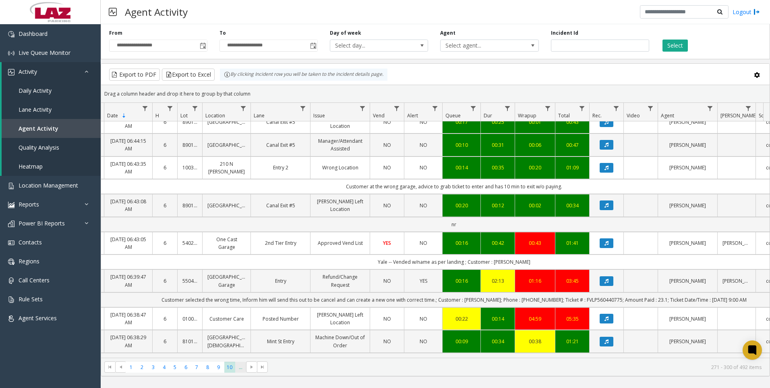
click at [239, 368] on span "..." at bounding box center [240, 366] width 11 height 11
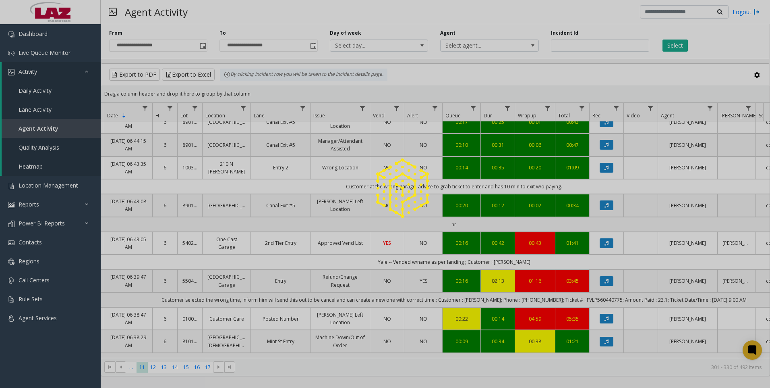
scroll to position [0, 42]
